Goal: Transaction & Acquisition: Download file/media

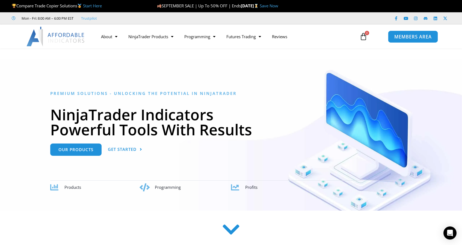
click at [406, 35] on span "MEMBERS AREA" at bounding box center [412, 36] width 37 height 5
click at [399, 37] on span "MEMBERS AREA" at bounding box center [412, 36] width 37 height 5
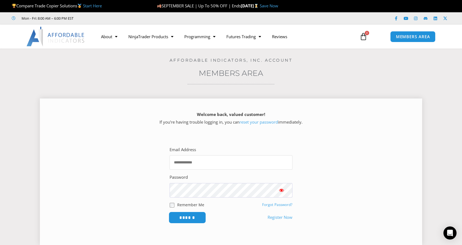
type input "**********"
click at [196, 215] on input "******" at bounding box center [187, 218] width 37 height 12
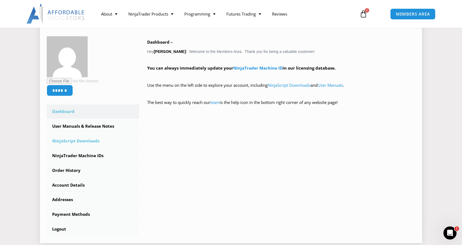
click at [88, 141] on link "NinjaScript Downloads" at bounding box center [93, 141] width 92 height 14
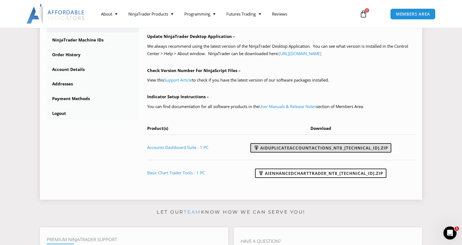
click at [307, 146] on link "AIDuplicateAccountActions_NT8_25.9.24.1.zip" at bounding box center [320, 147] width 141 height 9
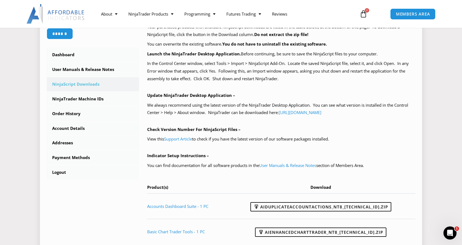
scroll to position [134, 0]
click at [105, 96] on link "NinjaTrader Machine IDs" at bounding box center [93, 99] width 92 height 14
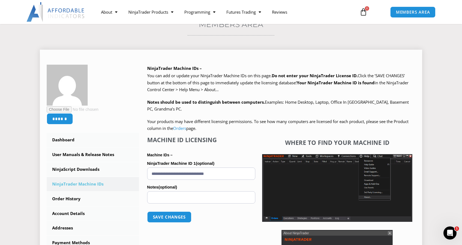
scroll to position [49, 0]
click at [224, 82] on span "Click the ‘SAVE CHANGES’ button at the bottom of this page to immediately updat…" at bounding box center [277, 82] width 261 height 19
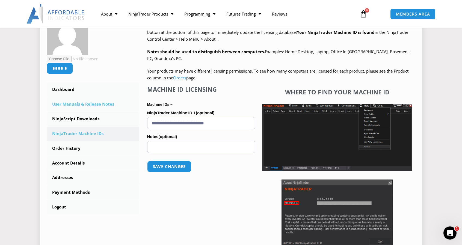
scroll to position [99, 0]
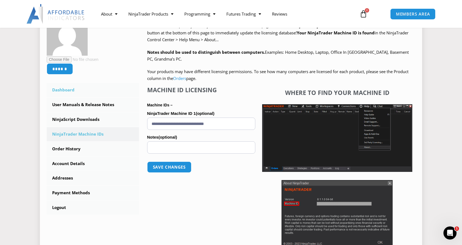
click at [69, 88] on link "Dashboard" at bounding box center [93, 90] width 92 height 14
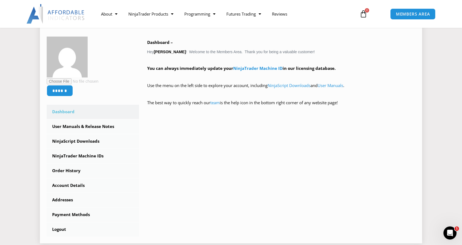
scroll to position [82, 0]
